Goal: Information Seeking & Learning: Learn about a topic

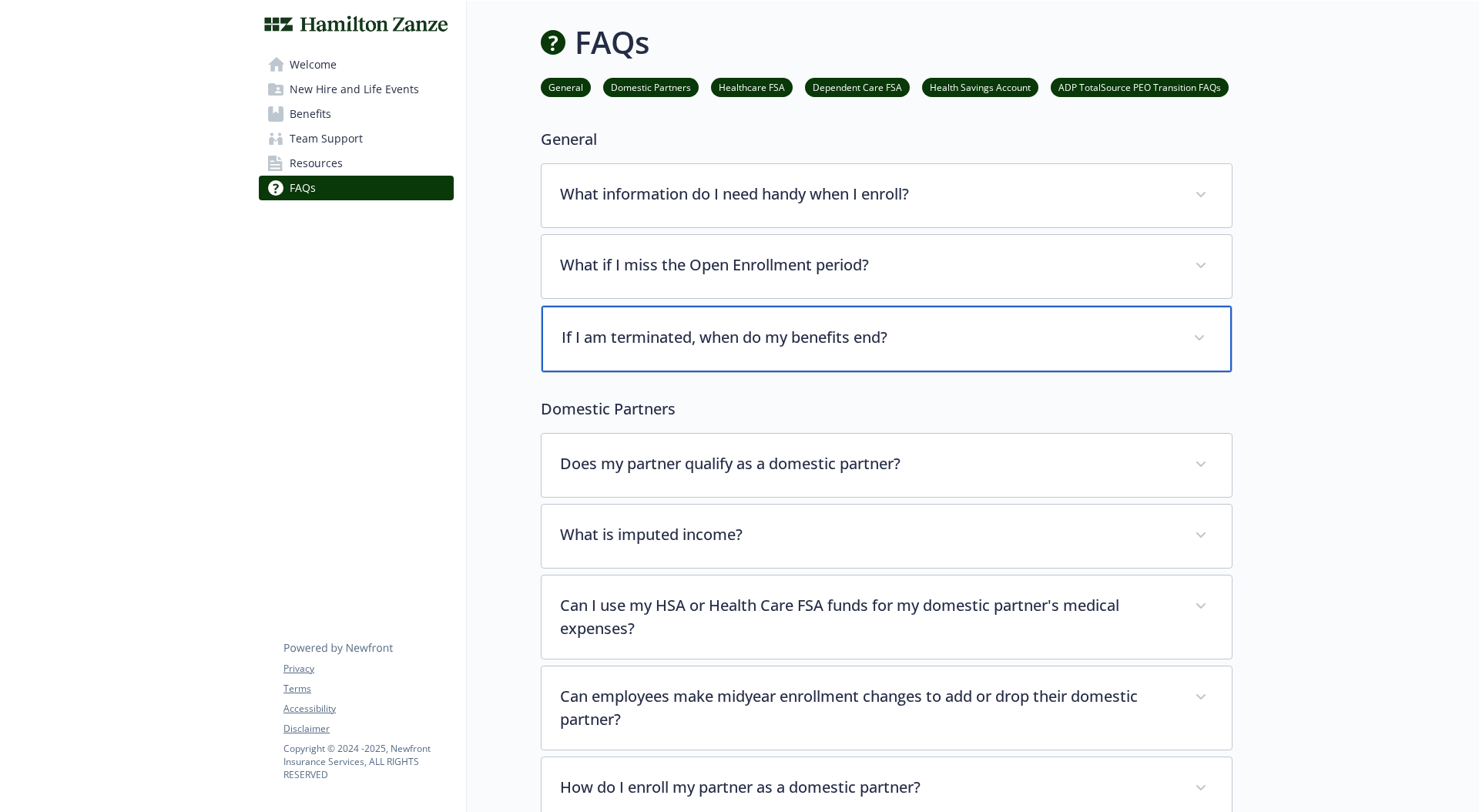
click at [826, 361] on div "If I am terminated, when do my benefits end?" at bounding box center [886, 339] width 690 height 67
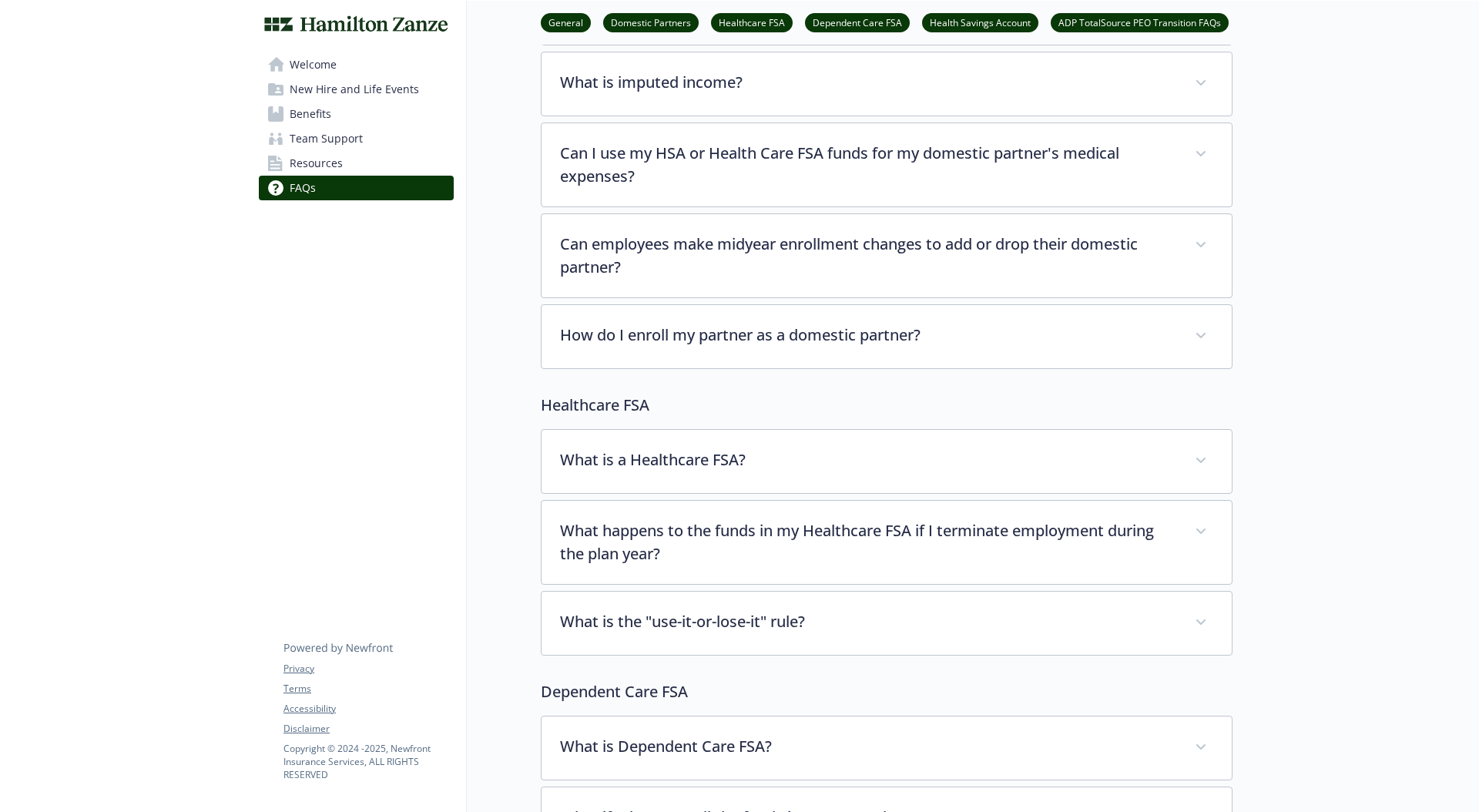
scroll to position [898, 0]
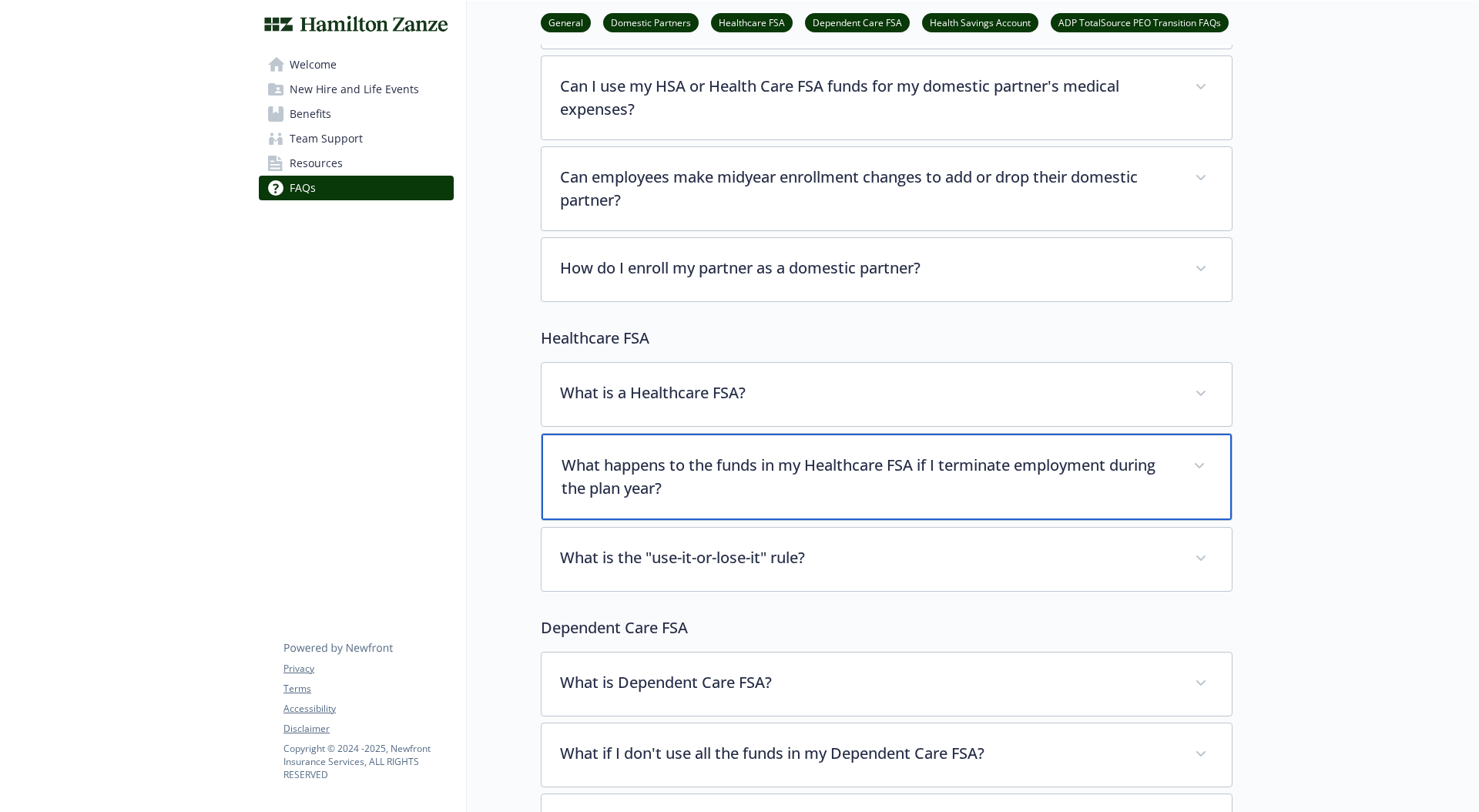
click at [933, 485] on p "What happens to the funds in my Healthcare FSA if I terminate employment during…" at bounding box center [868, 476] width 613 height 46
